Goal: Task Accomplishment & Management: Complete application form

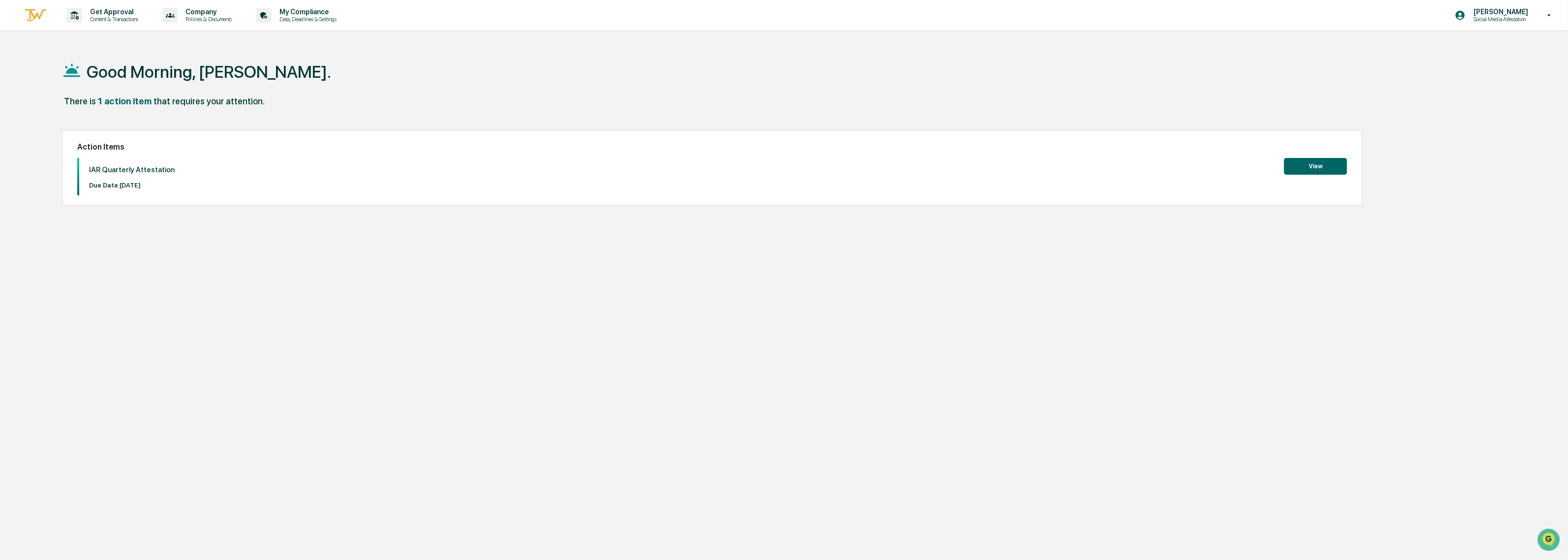
click at [1317, 168] on button "View" at bounding box center [1316, 166] width 63 height 17
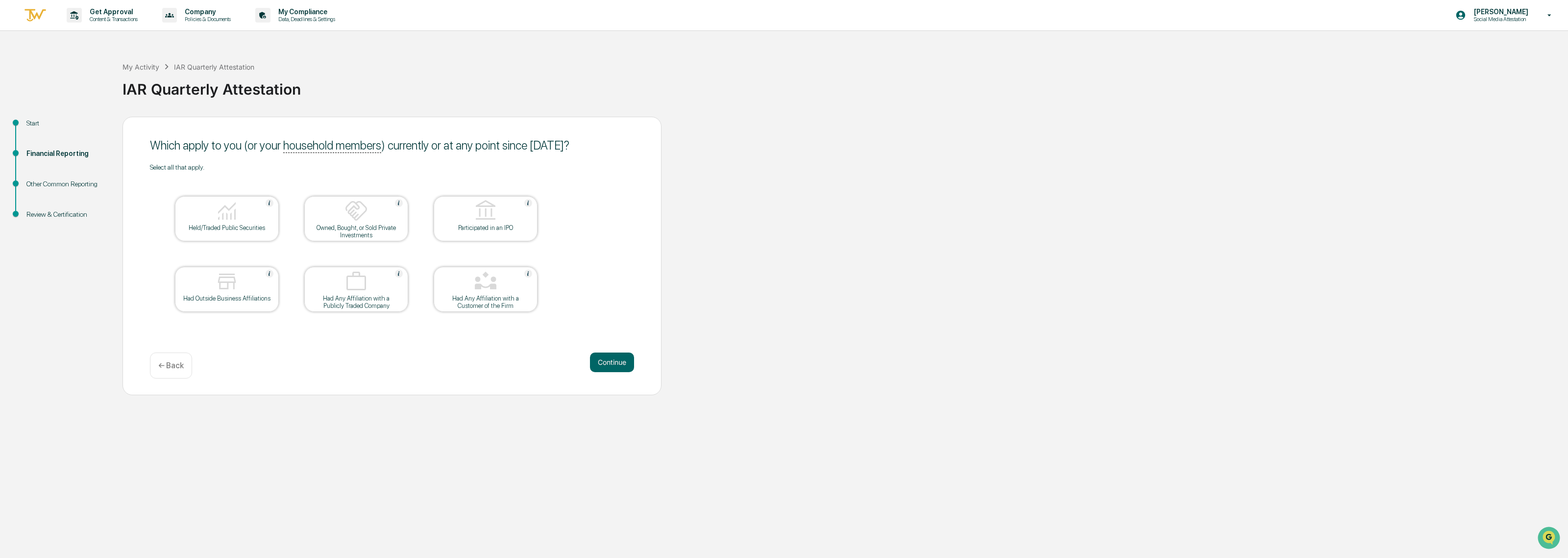
click at [219, 215] on img at bounding box center [227, 211] width 23 height 23
click at [228, 288] on img at bounding box center [227, 281] width 23 height 23
click at [485, 280] on img at bounding box center [485, 281] width 23 height 23
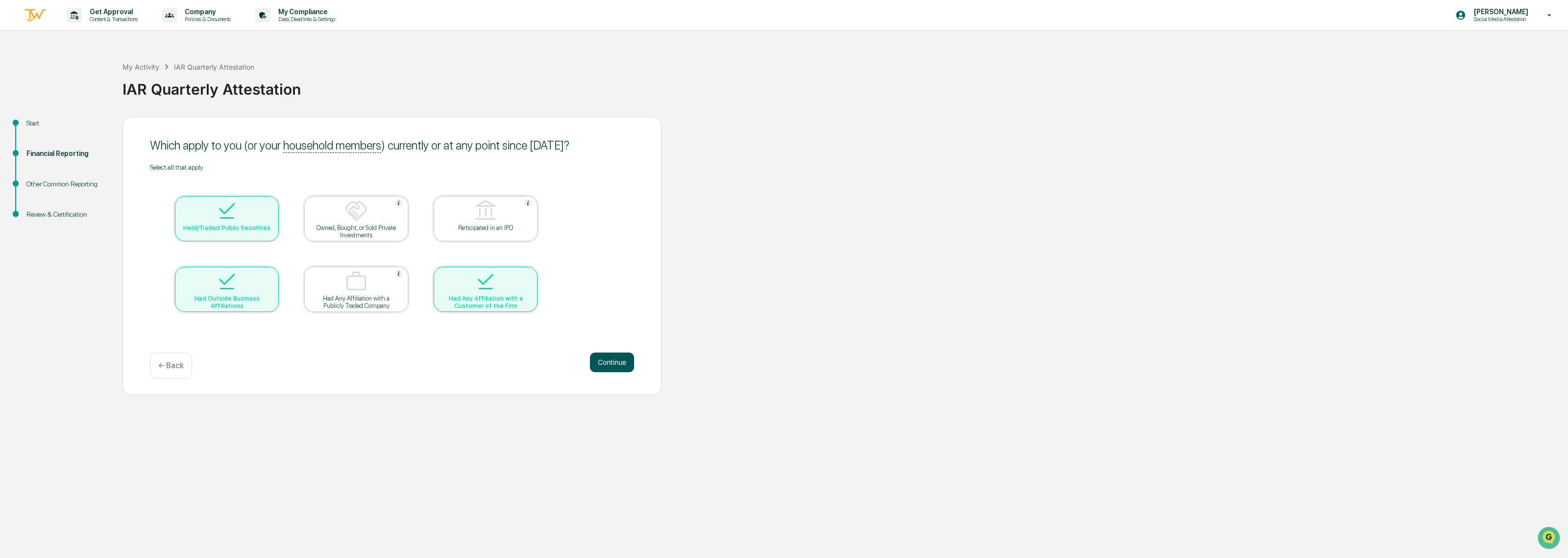
click at [613, 364] on button "Continue" at bounding box center [612, 362] width 44 height 19
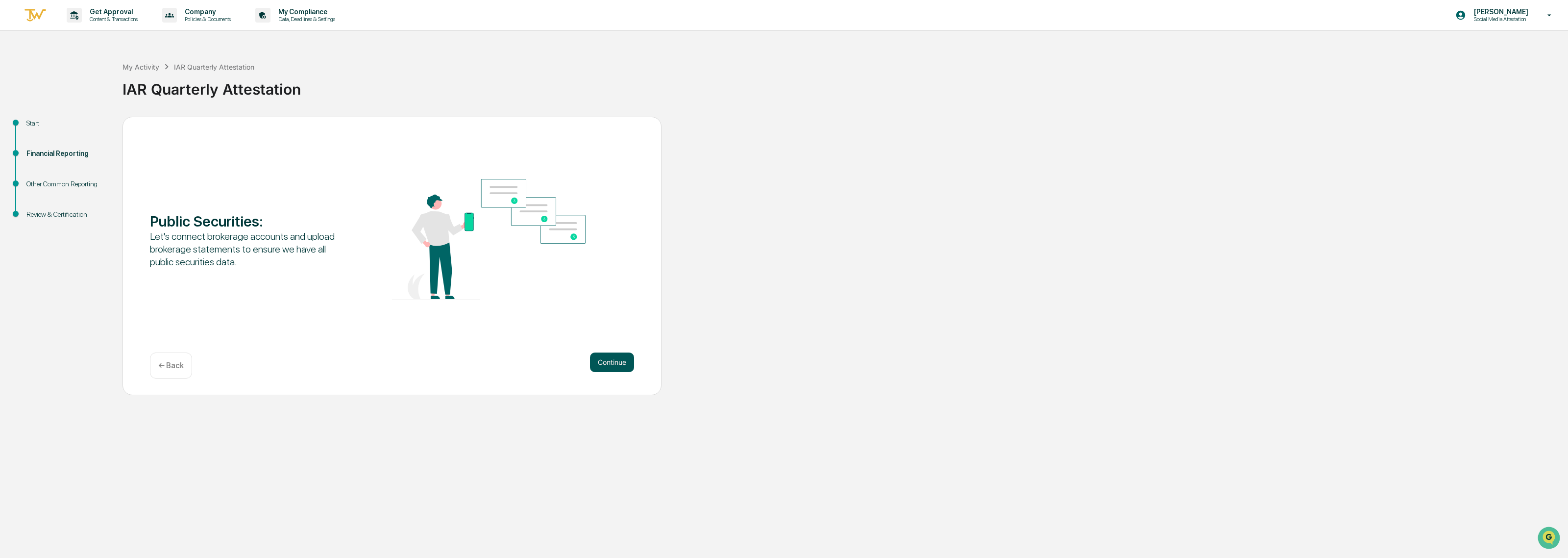
click at [615, 365] on button "Continue" at bounding box center [612, 362] width 44 height 19
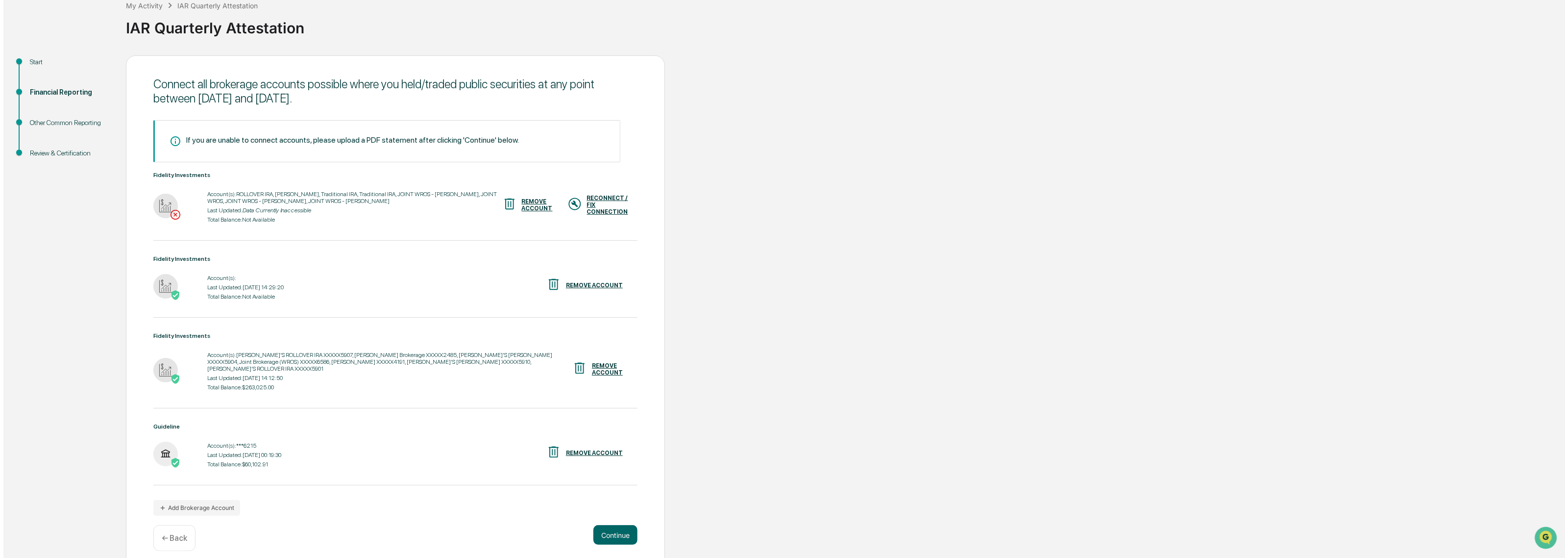
scroll to position [62, 0]
click at [518, 205] on div "REMOVE ACCOUNT" at bounding box center [534, 204] width 31 height 14
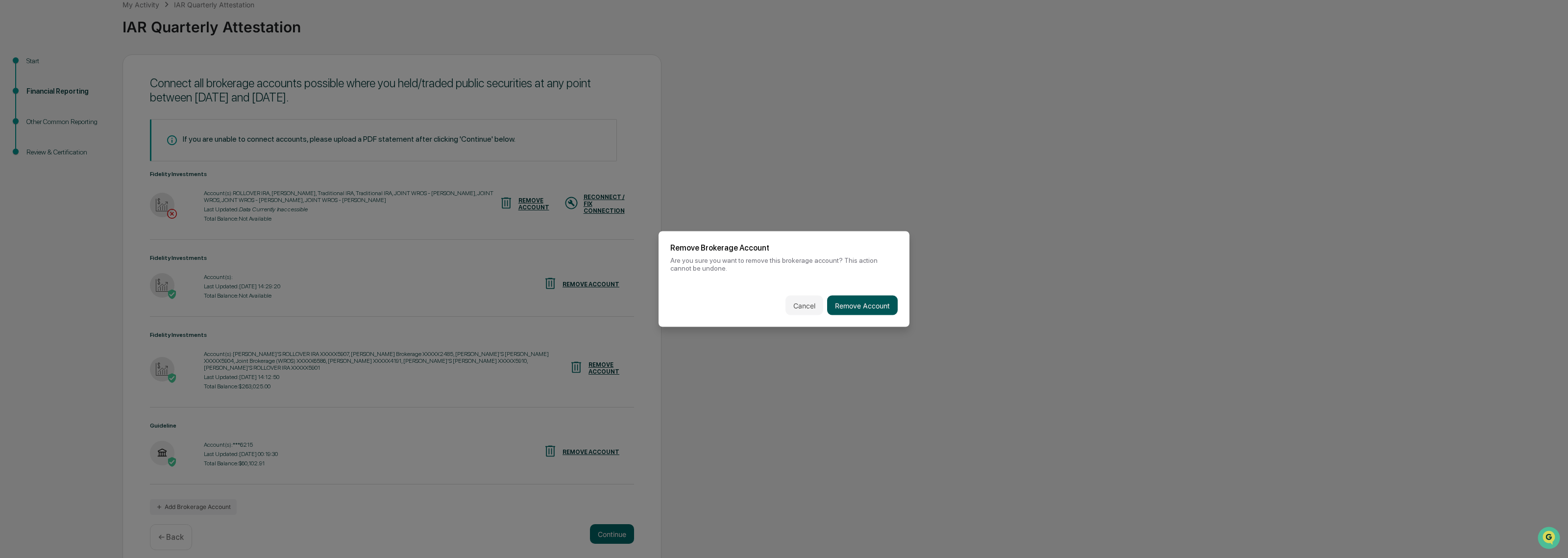
click at [857, 302] on button "Remove Account" at bounding box center [863, 305] width 71 height 19
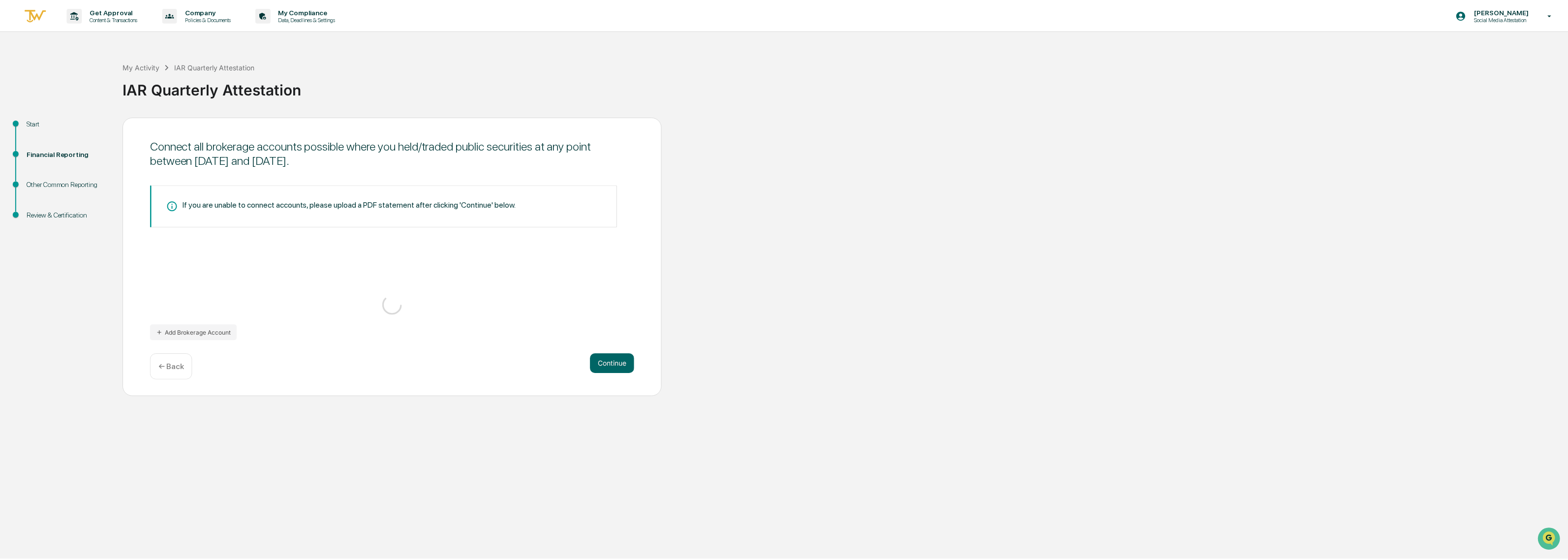
scroll to position [0, 0]
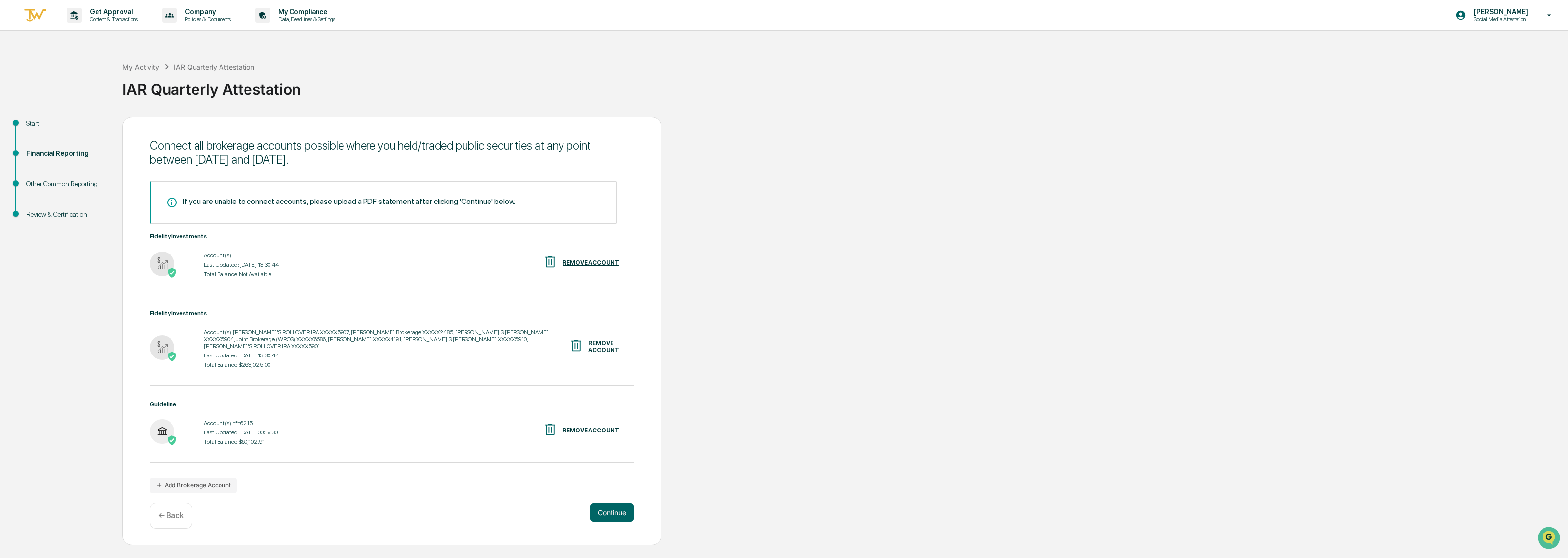
click at [217, 262] on div "Last Updated: 2025-10-08 13:30:44" at bounding box center [241, 265] width 75 height 7
click at [157, 268] on img at bounding box center [162, 264] width 25 height 25
drag, startPoint x: 215, startPoint y: 339, endPoint x: 181, endPoint y: 346, distance: 34.7
click at [215, 339] on div "Account(s): DANA'S ROLLOVER IRA XXXXX5907, Reese Brokerage XXXXX2485, DANA'S RO…" at bounding box center [386, 339] width 365 height 21
click at [155, 349] on img at bounding box center [162, 347] width 25 height 25
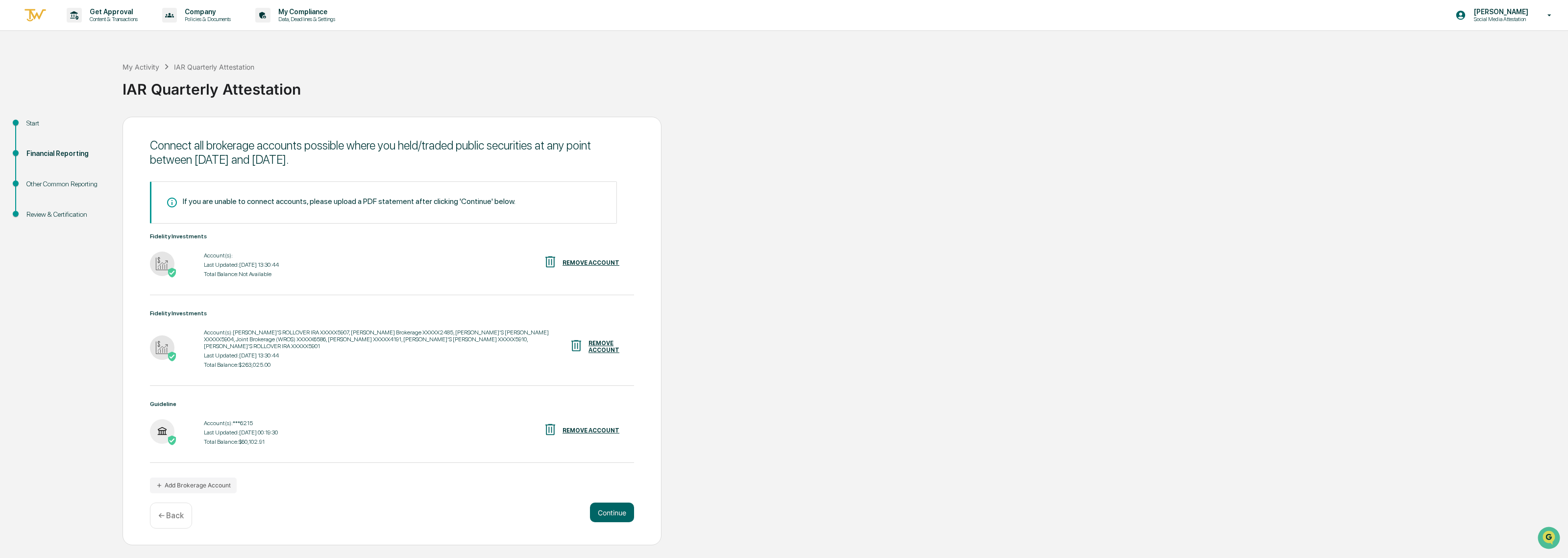
click at [282, 352] on div "Last Updated: 2025-10-08 13:30:44" at bounding box center [386, 355] width 365 height 7
click at [302, 332] on div "Account(s): DANA'S ROLLOVER IRA XXXXX5907, Reese Brokerage XXXXX2485, DANA'S RO…" at bounding box center [386, 339] width 365 height 21
click at [612, 504] on button "Continue" at bounding box center [612, 512] width 44 height 19
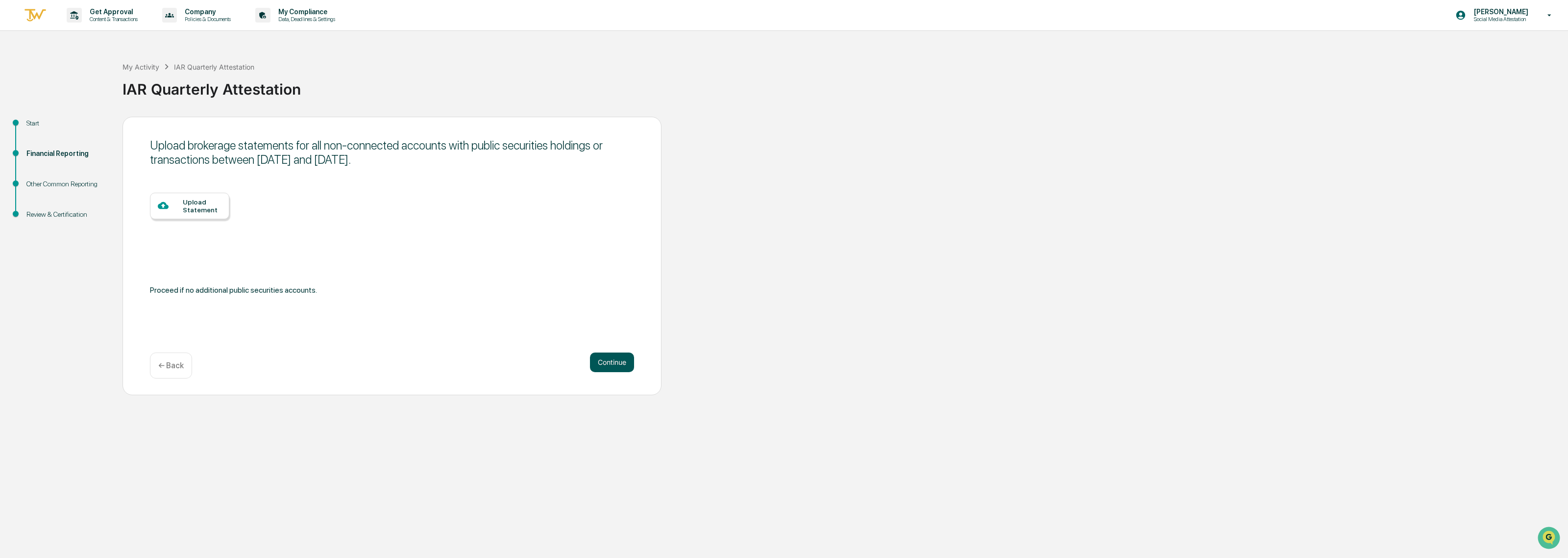
click at [616, 365] on button "Continue" at bounding box center [612, 362] width 44 height 19
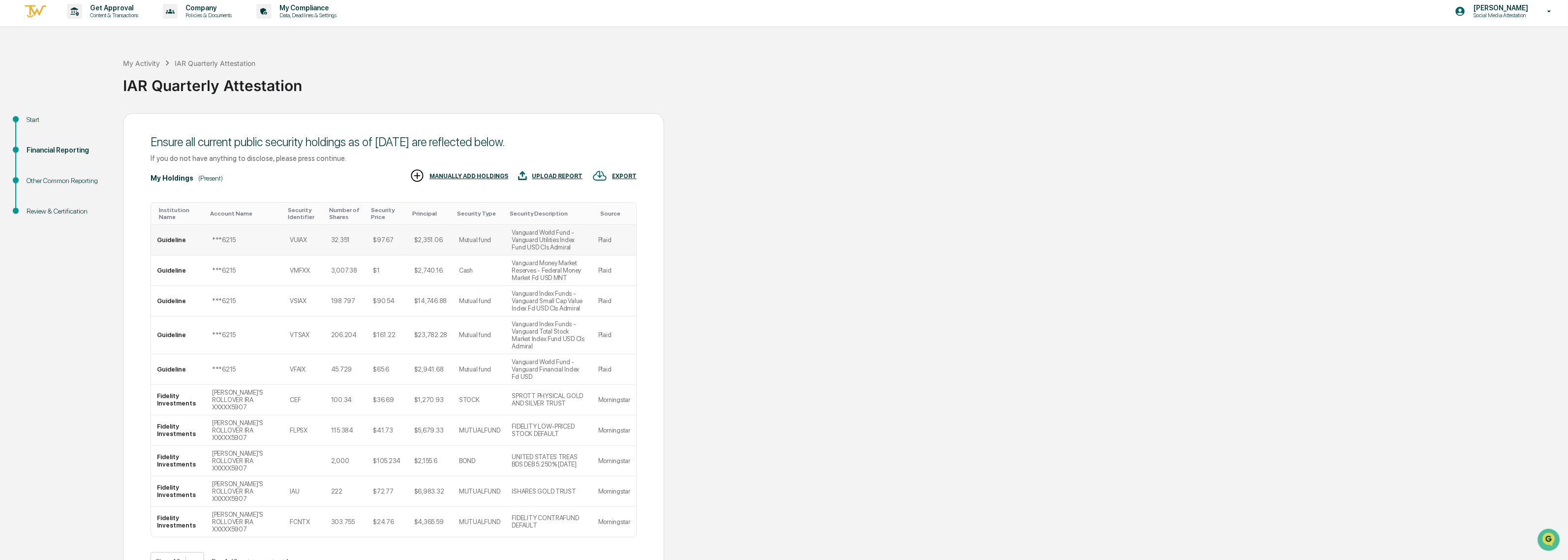
scroll to position [16, 0]
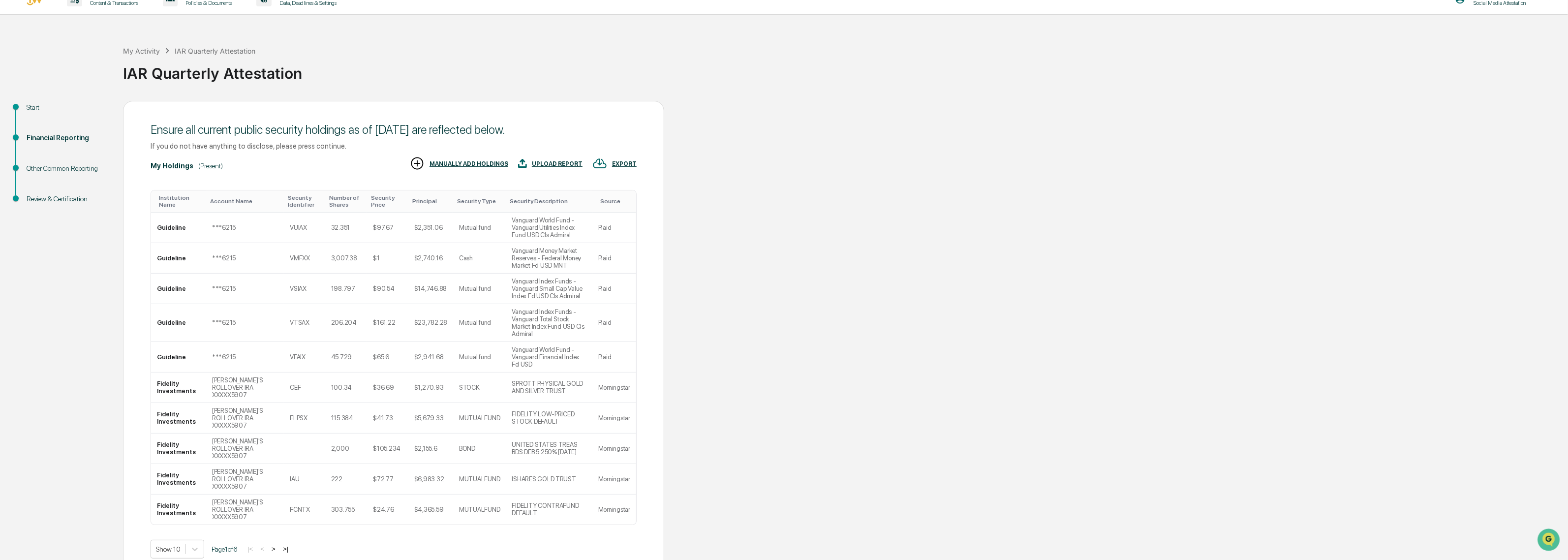
click at [279, 545] on button ">" at bounding box center [273, 549] width 10 height 8
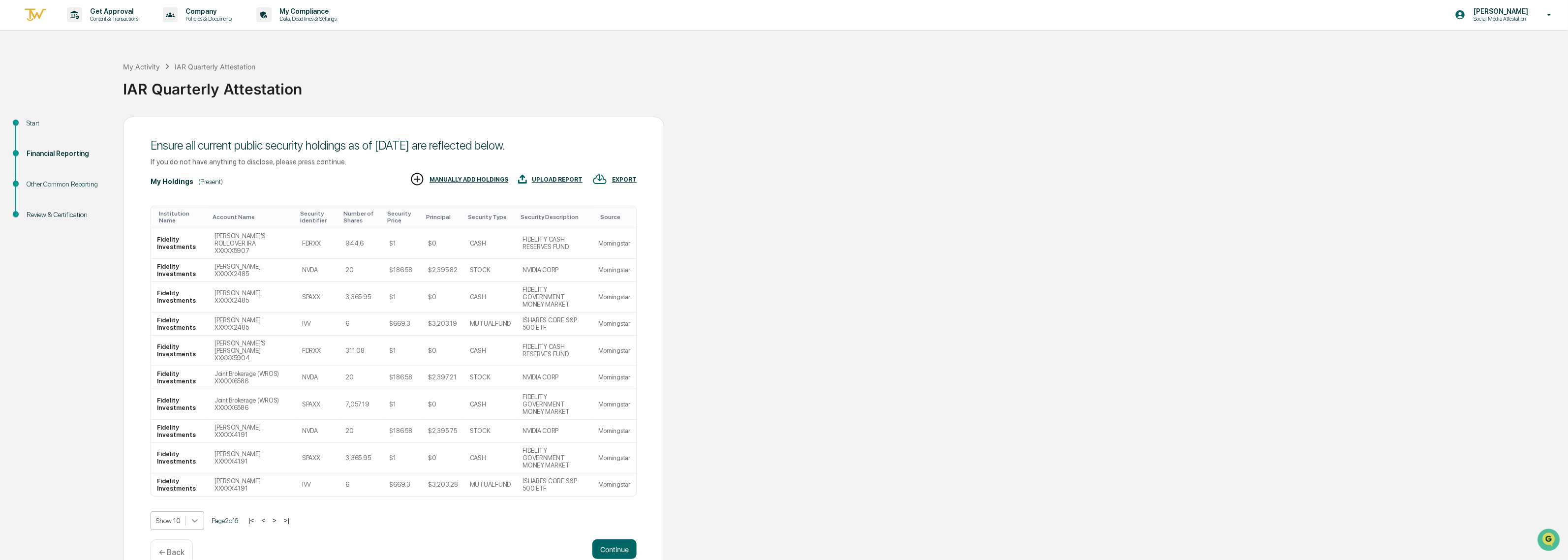
click at [195, 500] on body "Get Approval Content & Transactions Company Policies & Documents My Compliance …" at bounding box center [784, 291] width 1568 height 583
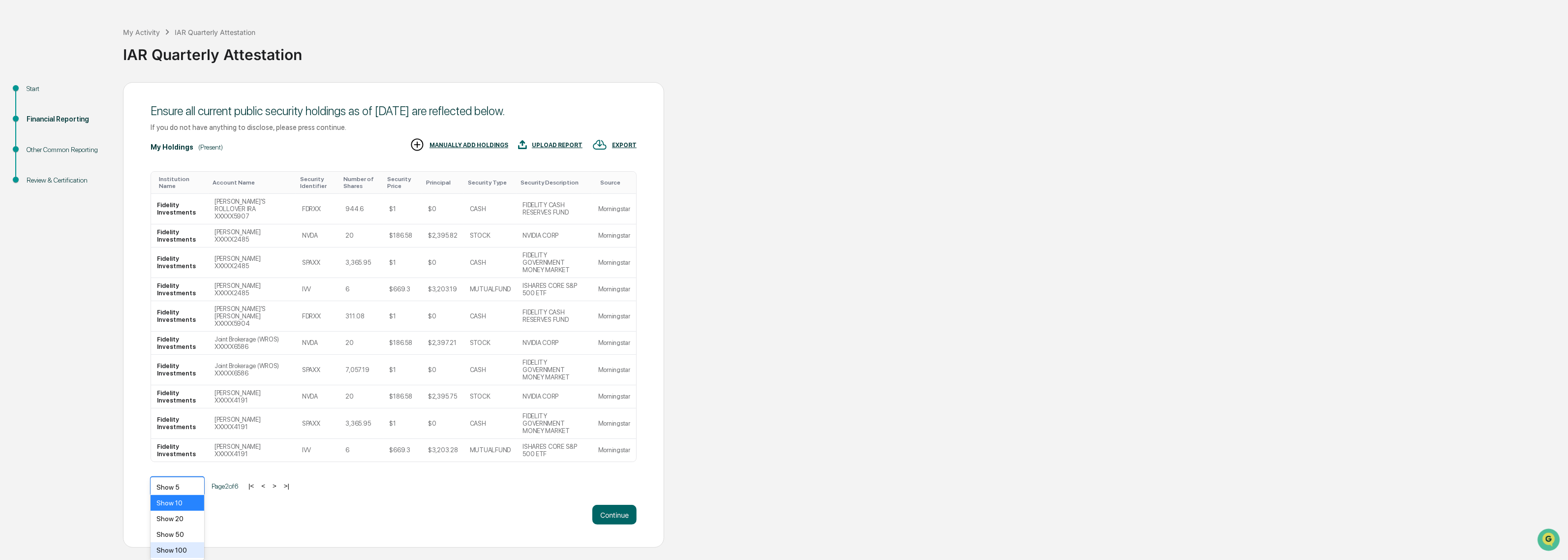
click at [183, 555] on div "Show 100" at bounding box center [177, 550] width 54 height 15
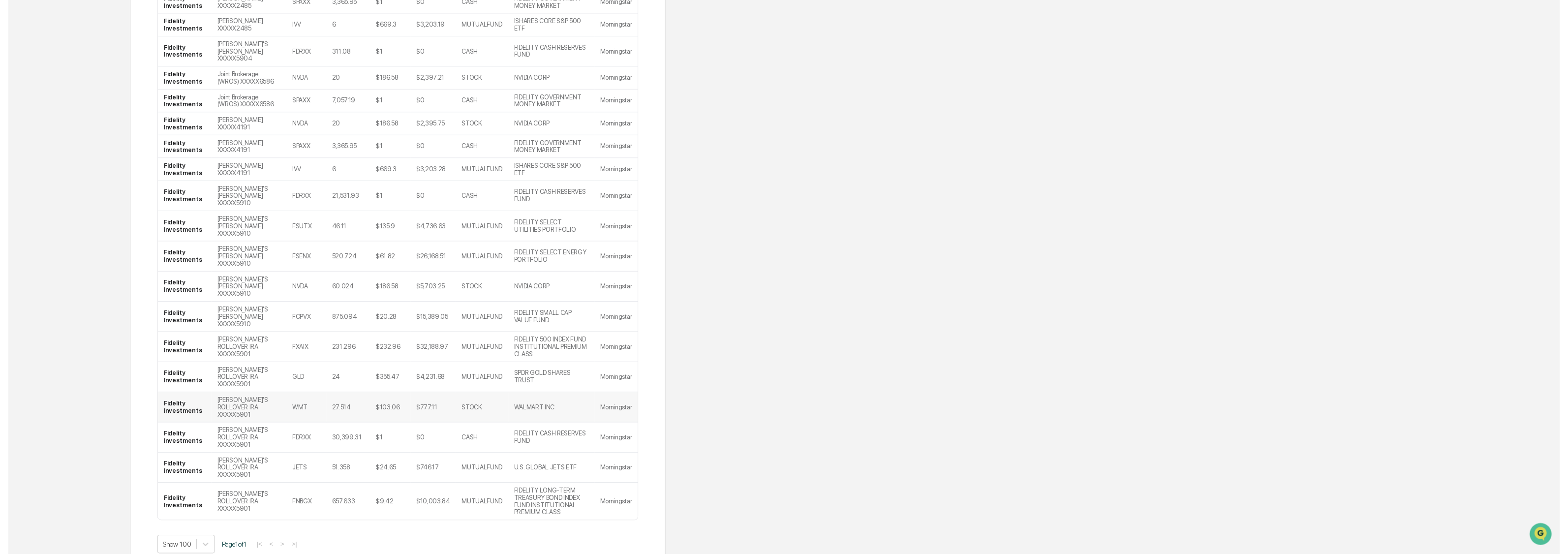
scroll to position [1391, 0]
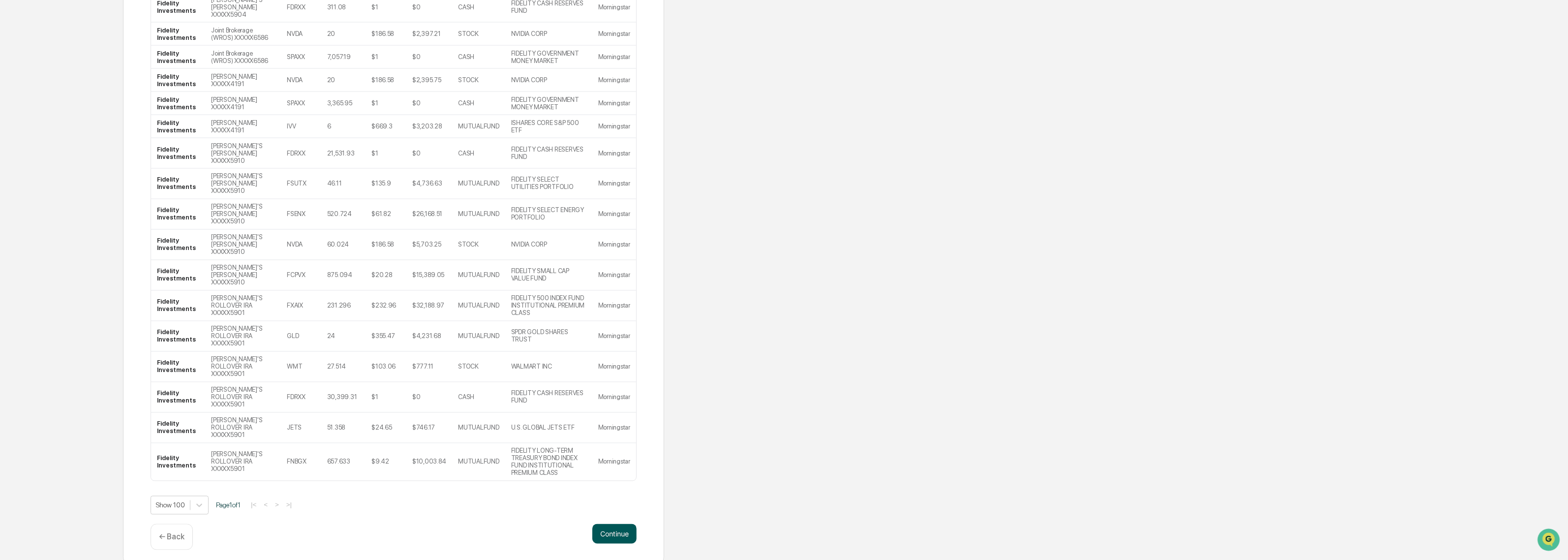
click at [614, 530] on button "Continue" at bounding box center [614, 533] width 44 height 19
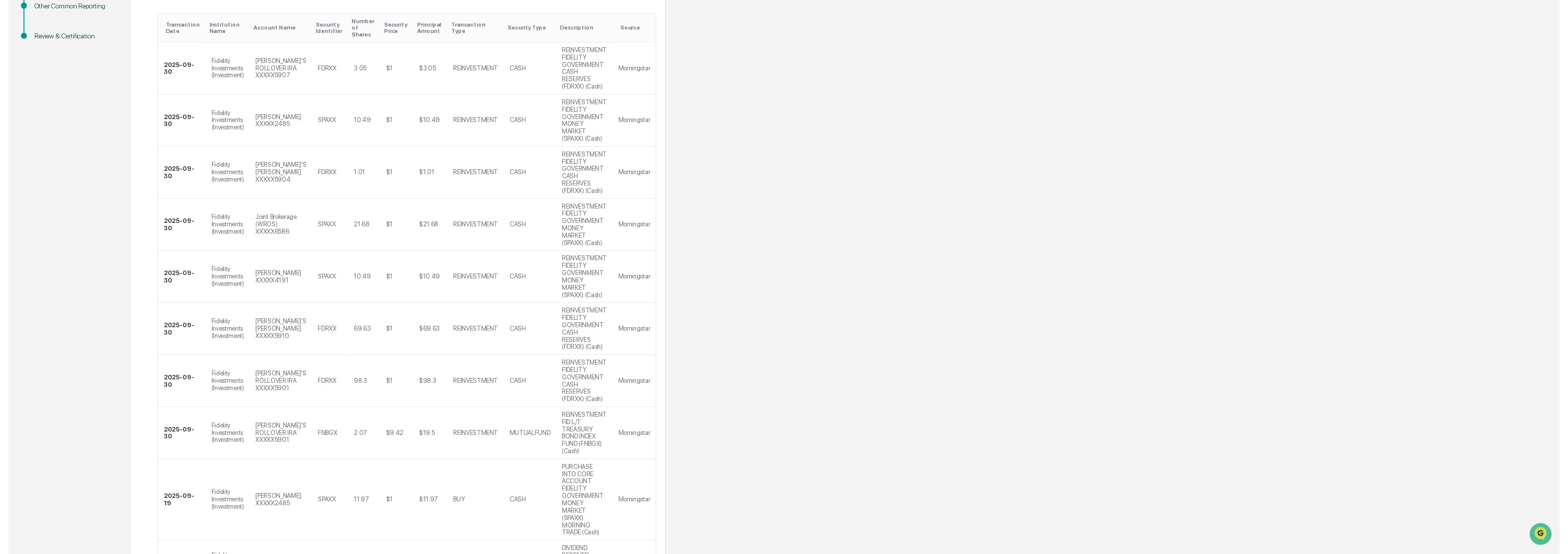
scroll to position [263, 0]
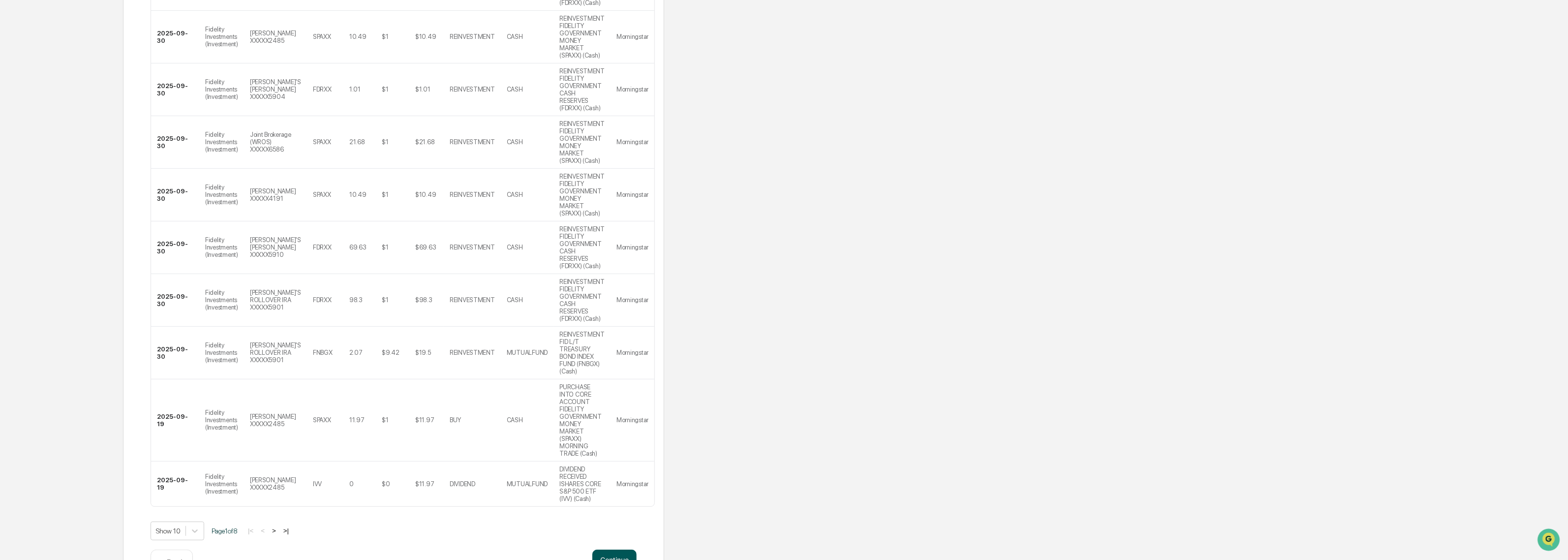
click at [618, 550] on button "Continue" at bounding box center [614, 559] width 44 height 19
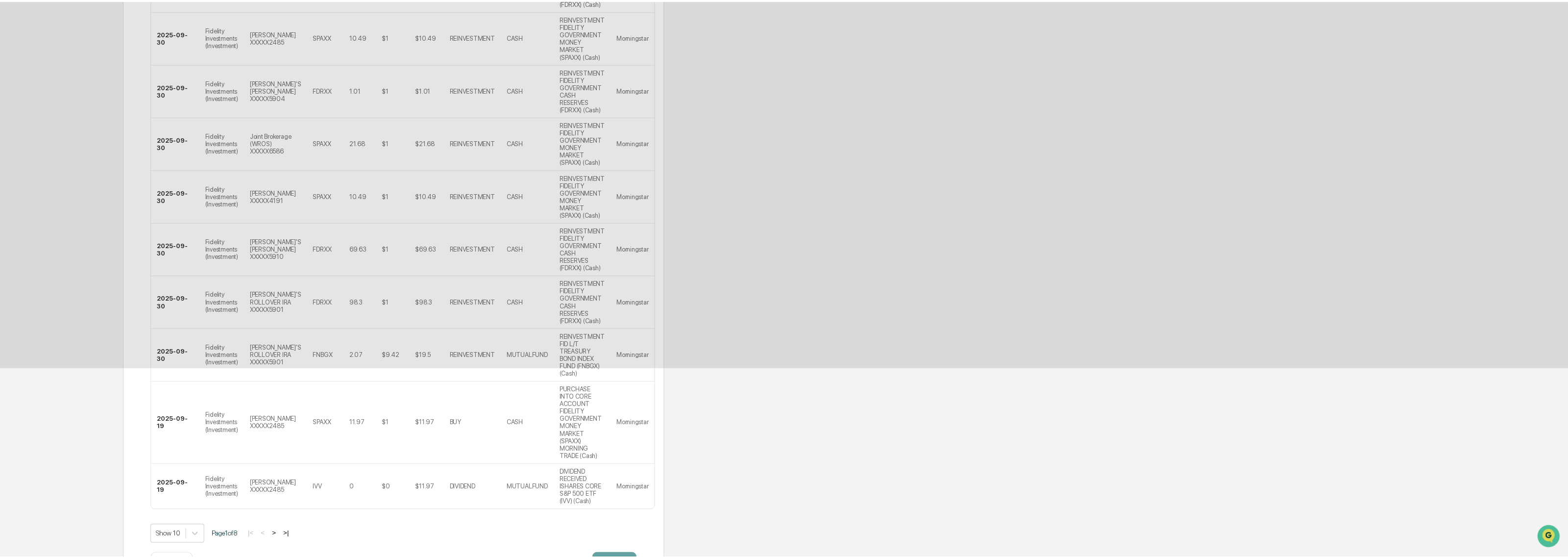
scroll to position [0, 0]
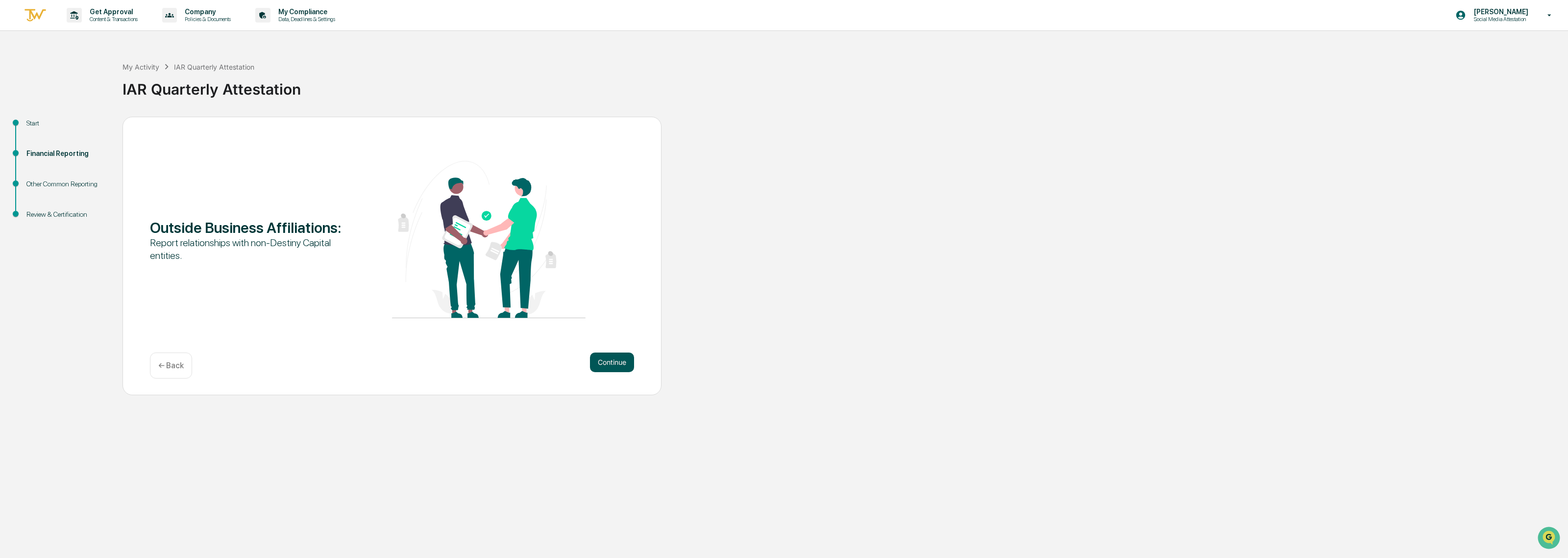
click at [610, 359] on button "Continue" at bounding box center [612, 362] width 44 height 19
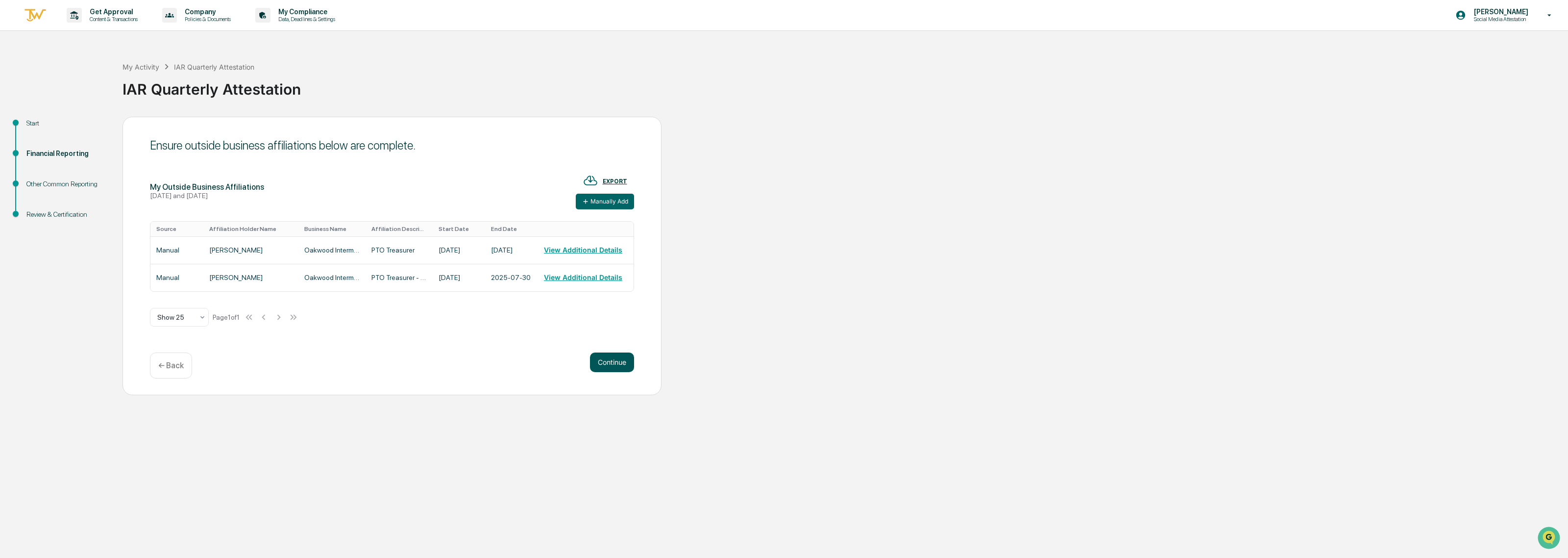
click at [608, 362] on button "Continue" at bounding box center [612, 362] width 44 height 19
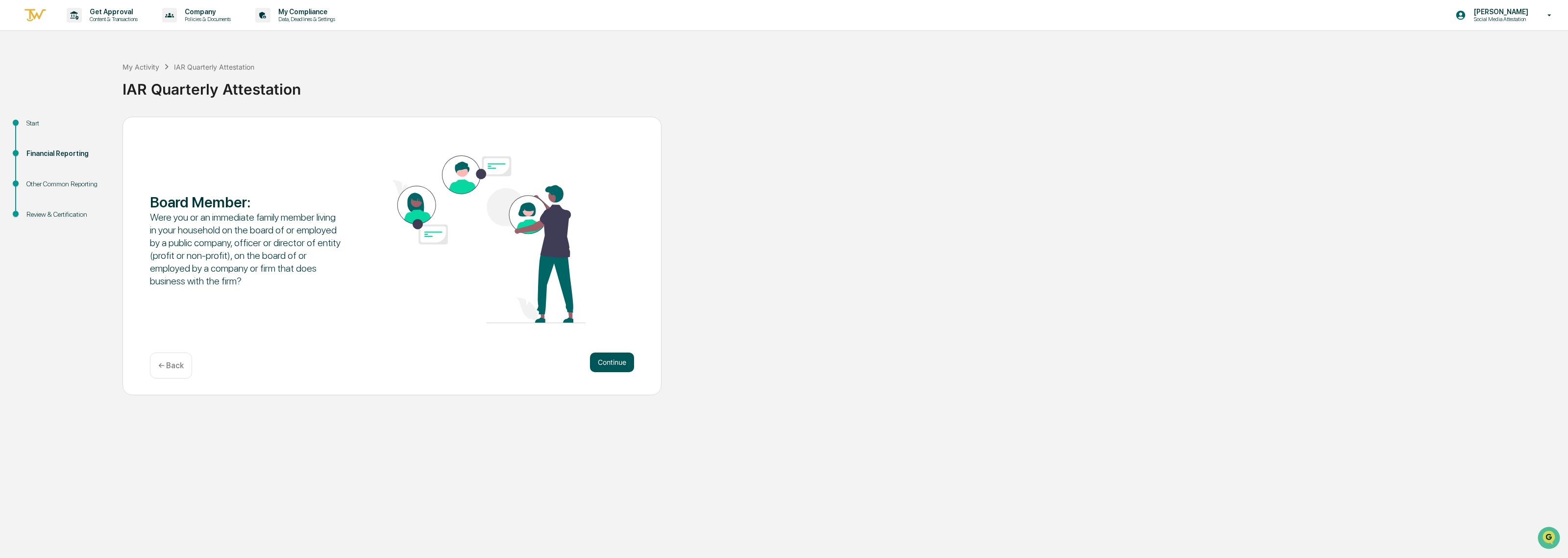
click at [604, 361] on button "Continue" at bounding box center [612, 362] width 44 height 19
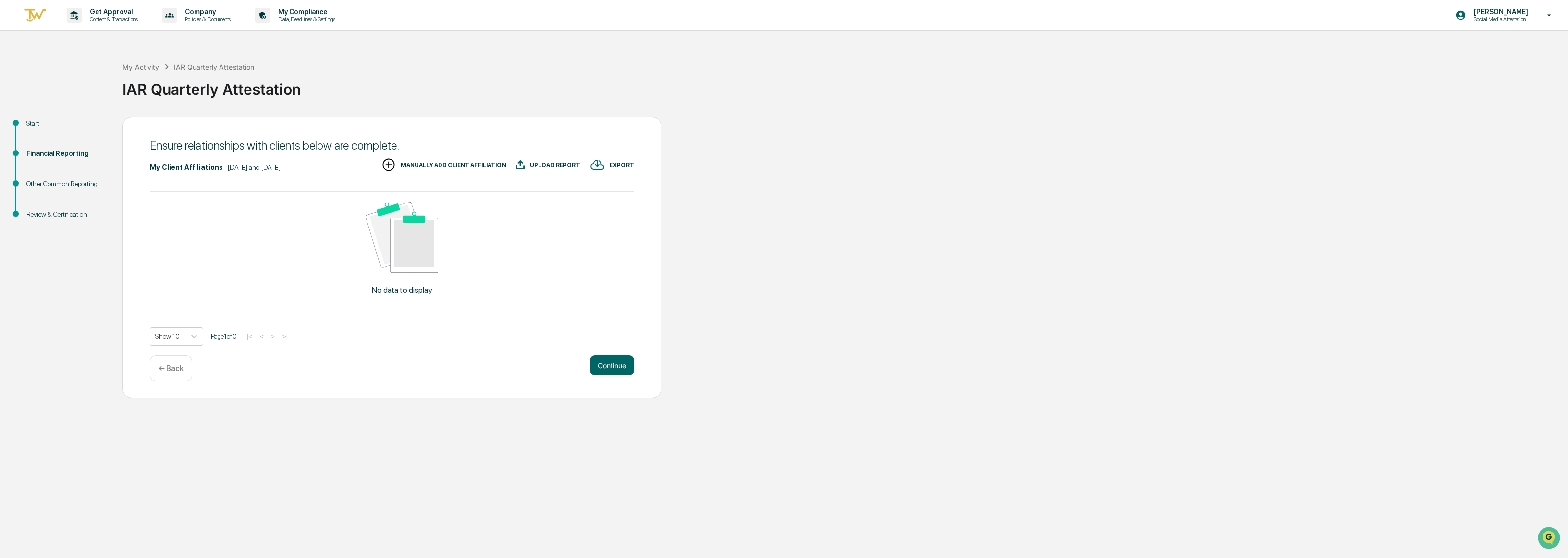
click at [461, 165] on div "MANUALLY ADD CLIENT AFFILIATION" at bounding box center [453, 165] width 106 height 7
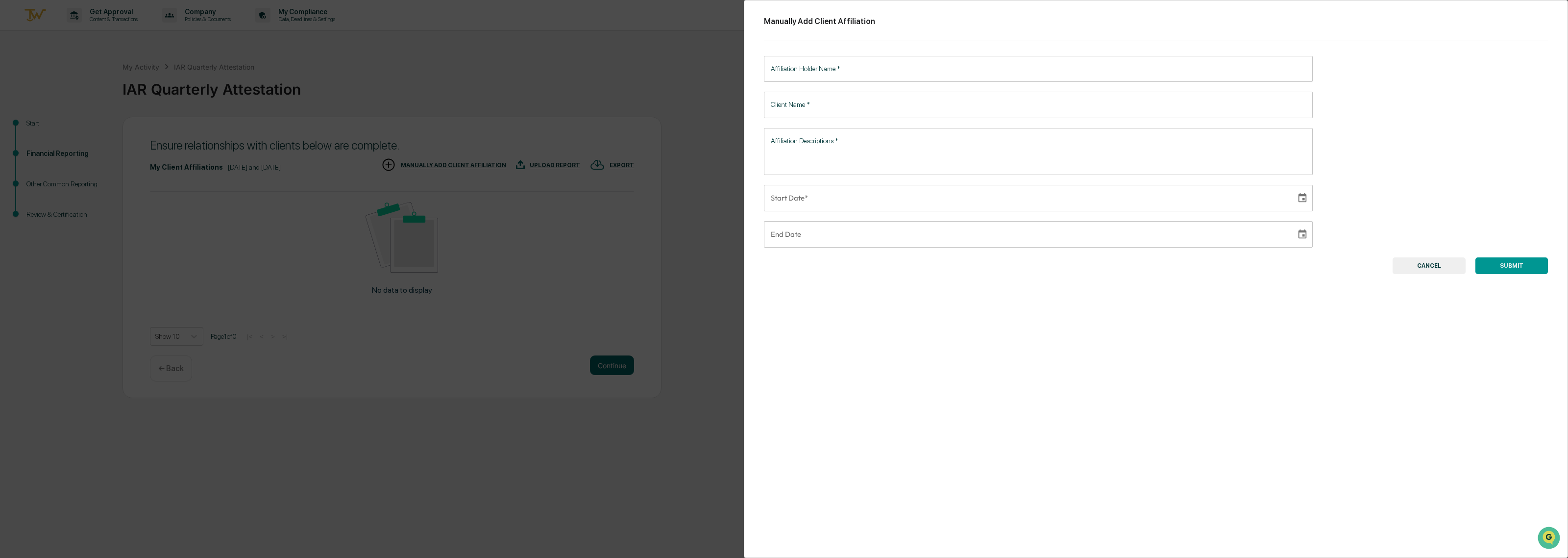
click at [812, 72] on input "Affiliation Holder Name   *" at bounding box center [1038, 69] width 549 height 26
click at [791, 28] on div "Manually Add Client Affiliation Affiliation Holder Name   * Affiliation Holder …" at bounding box center [1155, 279] width 824 height 558
click at [807, 140] on textarea "Affiliation Descriptions   *" at bounding box center [1038, 151] width 535 height 31
click at [989, 144] on textarea "**********" at bounding box center [1036, 151] width 531 height 31
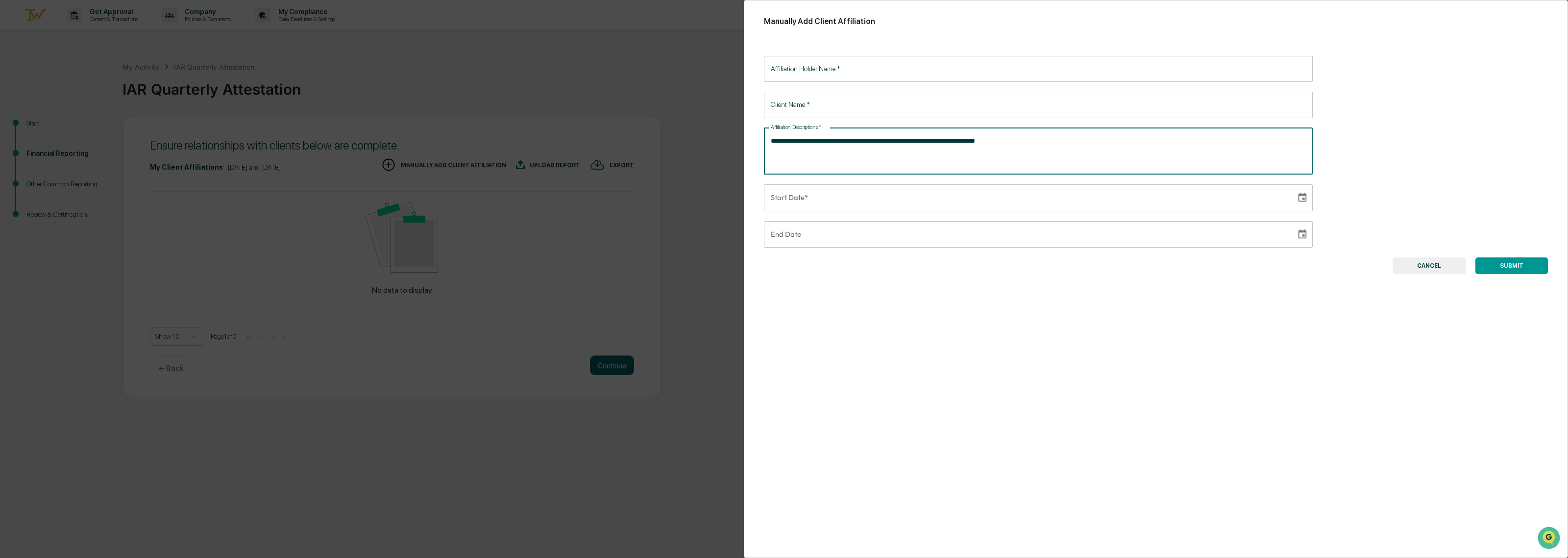
type textarea "**********"
click at [839, 99] on input "Client Name   *" at bounding box center [1038, 104] width 549 height 26
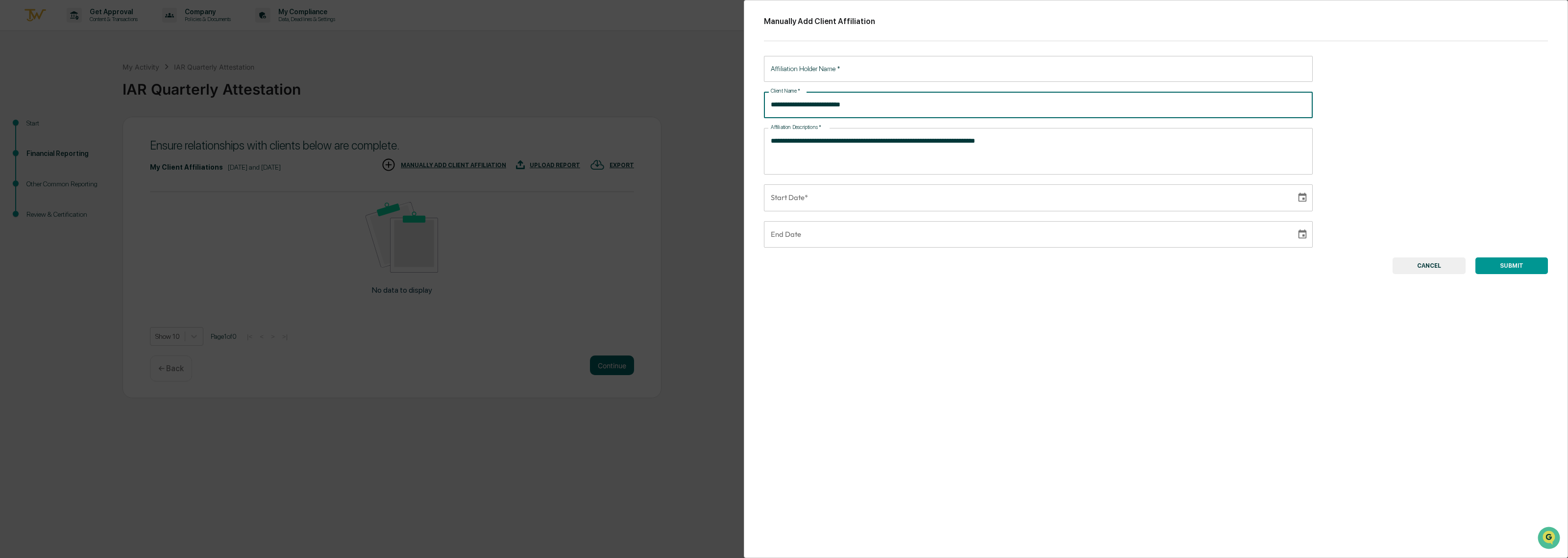
type input "**********"
click at [816, 66] on input "Affiliation Holder Name   *" at bounding box center [1038, 69] width 549 height 26
type input "**********"
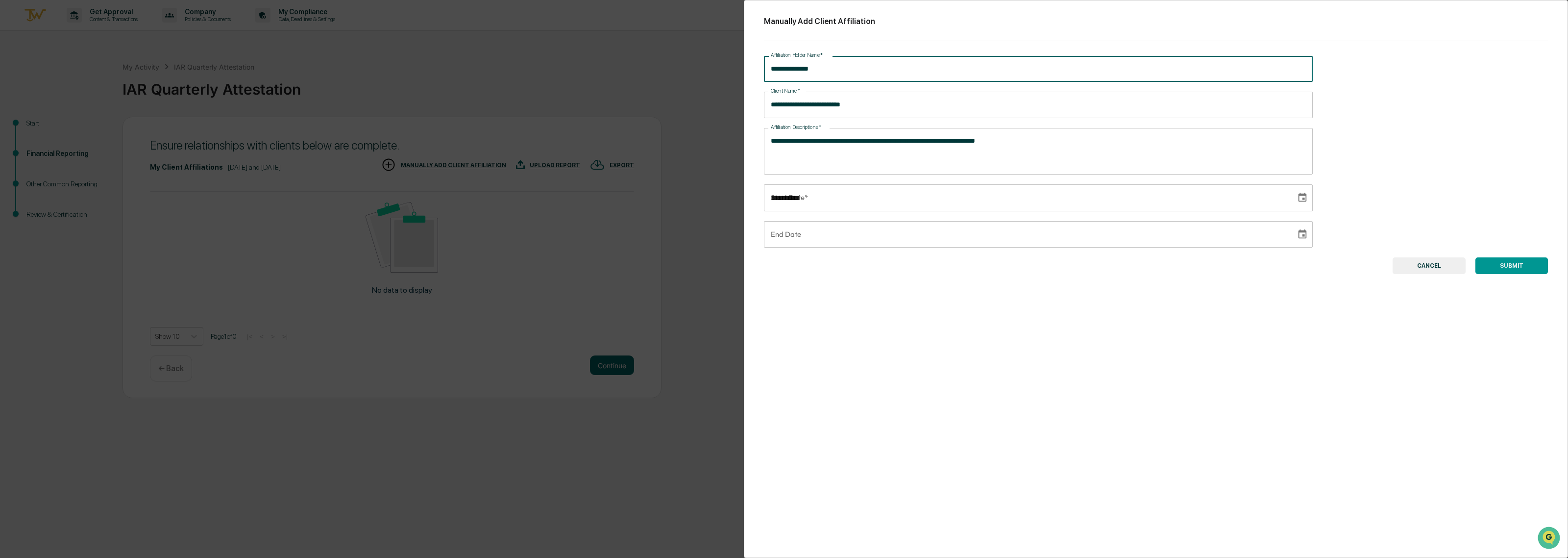
click at [830, 203] on input "**********" at bounding box center [1026, 198] width 526 height 27
click at [1299, 197] on icon "Choose date" at bounding box center [1303, 197] width 11 height 11
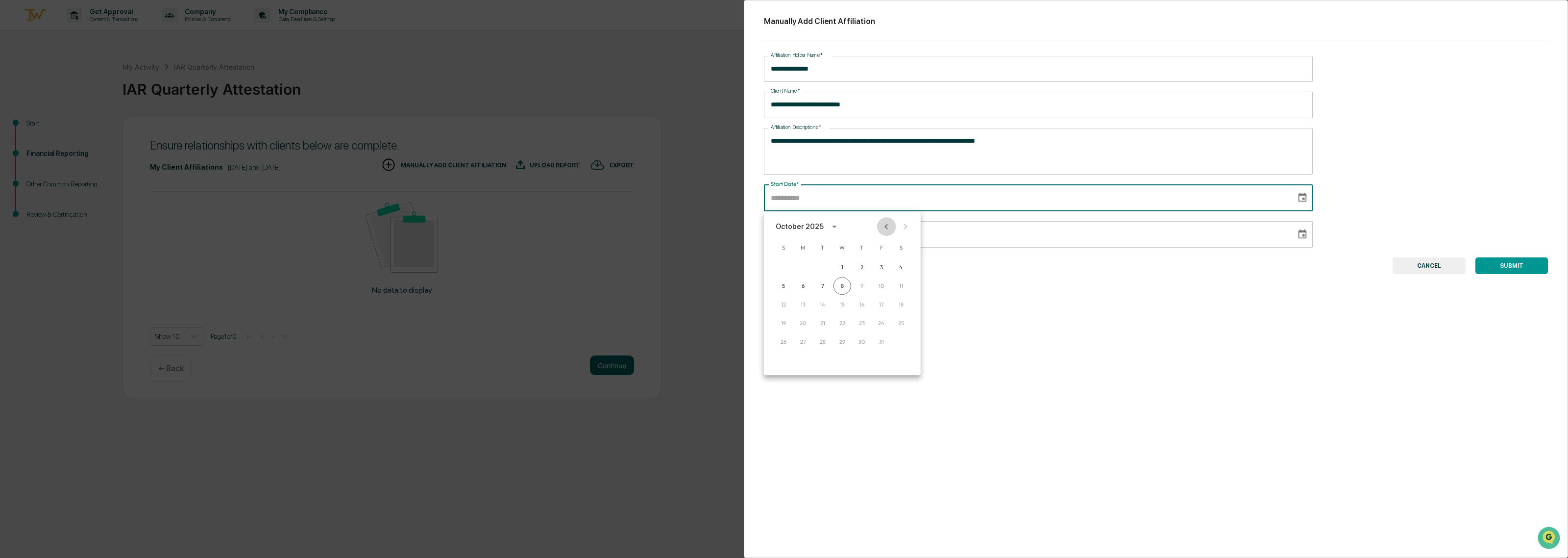
click at [885, 227] on icon "Previous month" at bounding box center [886, 227] width 3 height 5
click at [843, 342] on button "30" at bounding box center [842, 342] width 17 height 17
type input "**********"
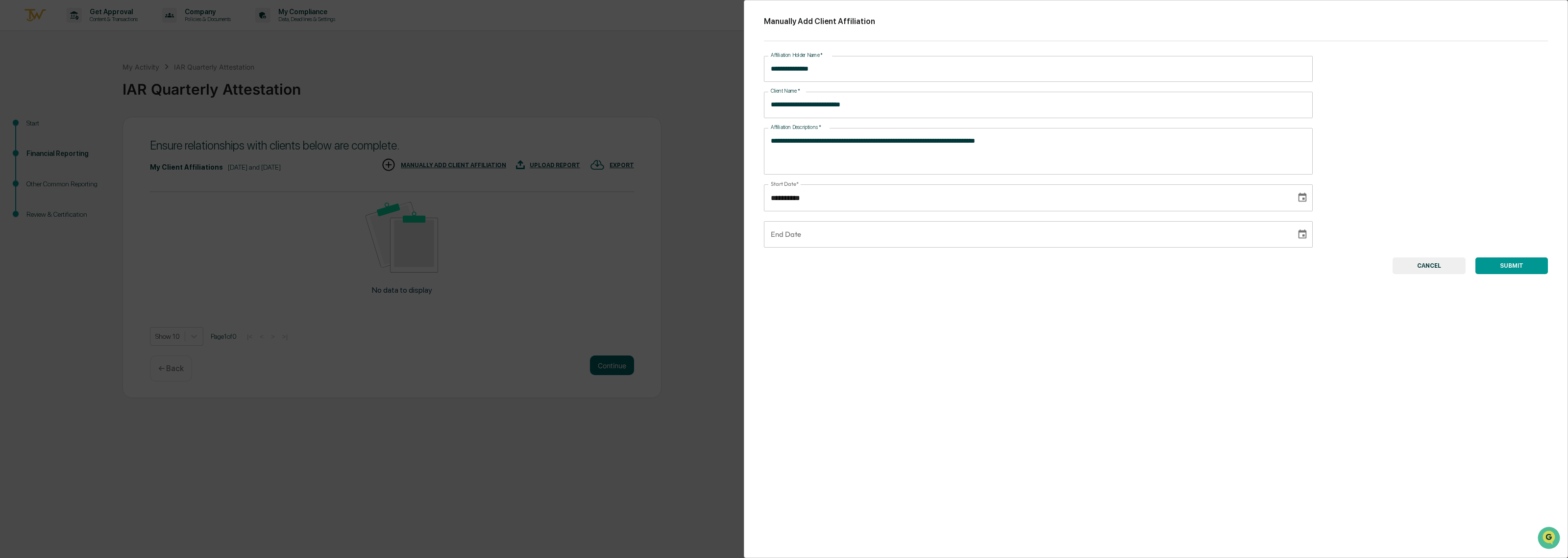
click at [1502, 264] on button "SUBMIT" at bounding box center [1511, 266] width 72 height 17
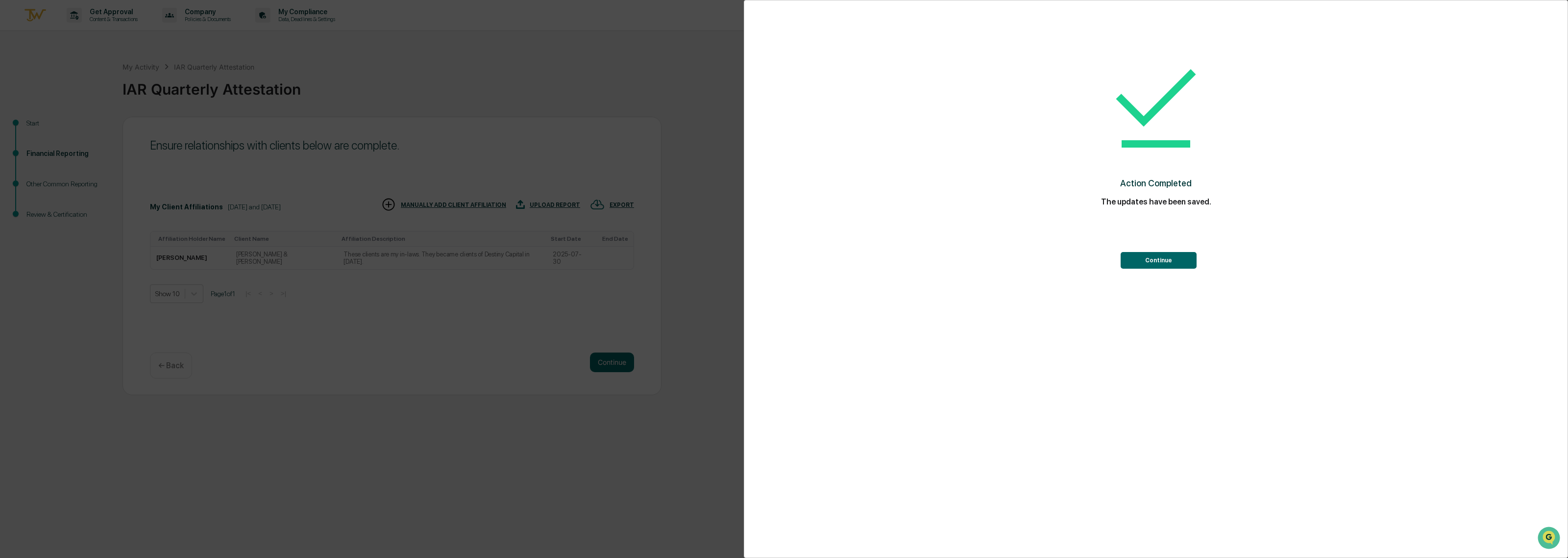
click at [1167, 261] on button "Continue" at bounding box center [1159, 260] width 76 height 17
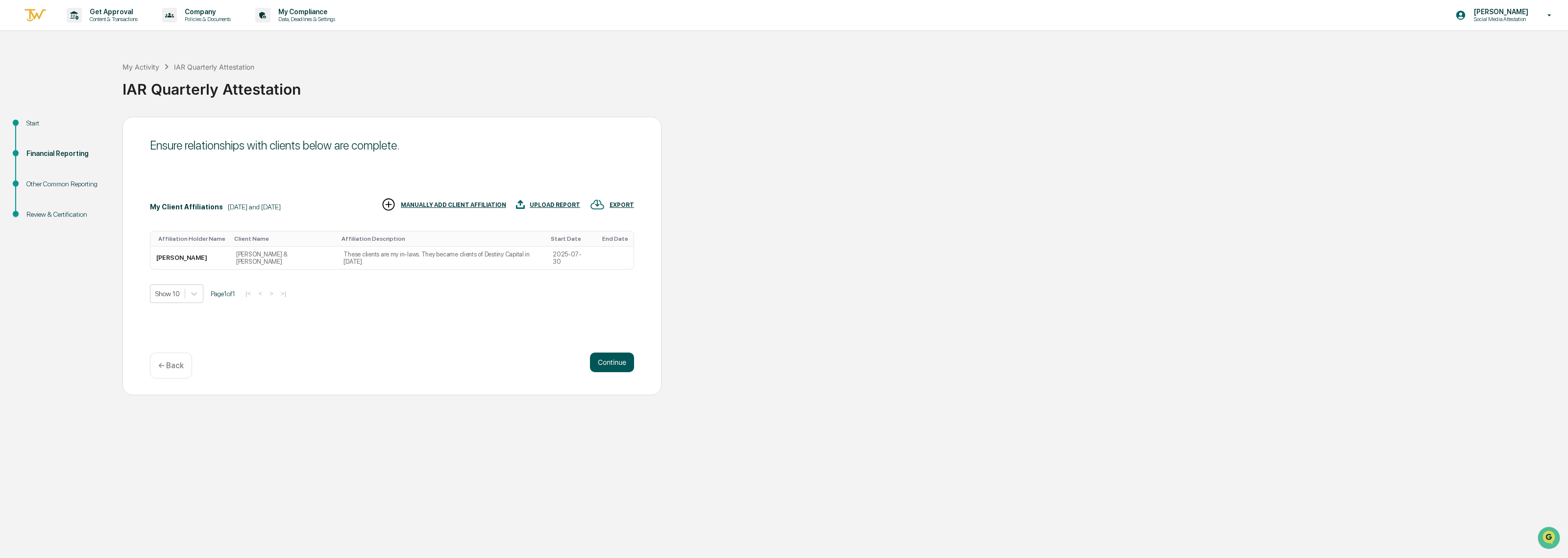
click at [606, 363] on button "Continue" at bounding box center [612, 362] width 44 height 19
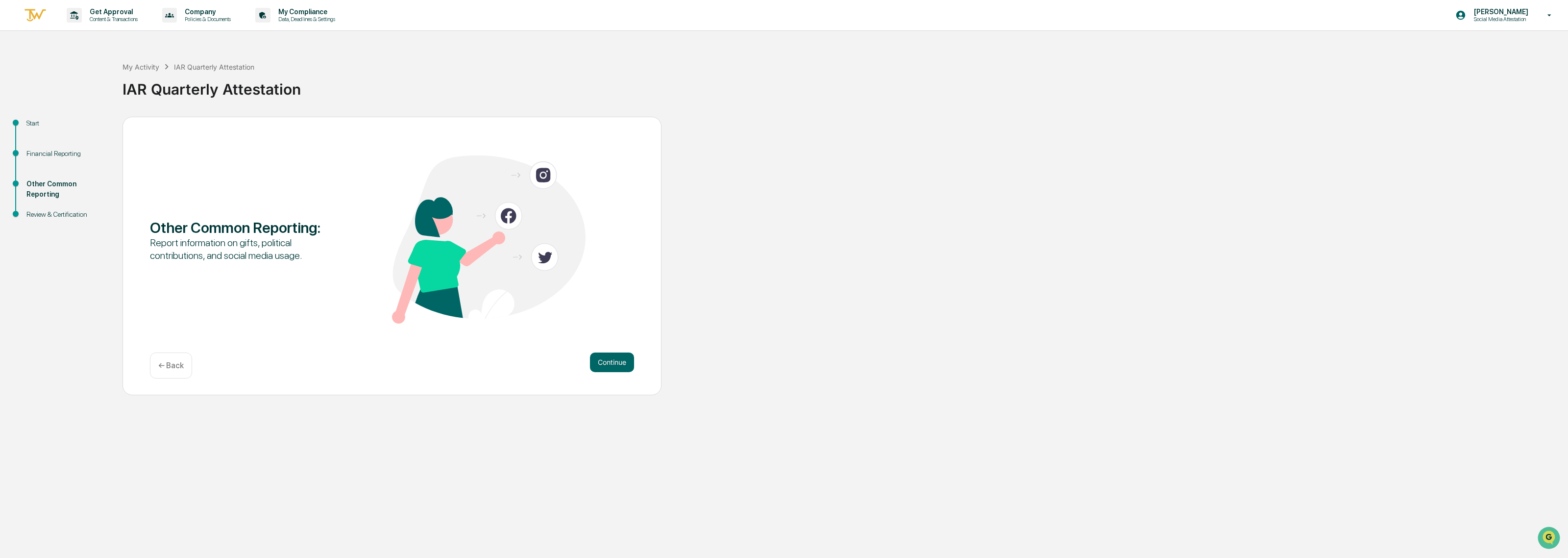
click at [606, 363] on button "Continue" at bounding box center [612, 362] width 44 height 19
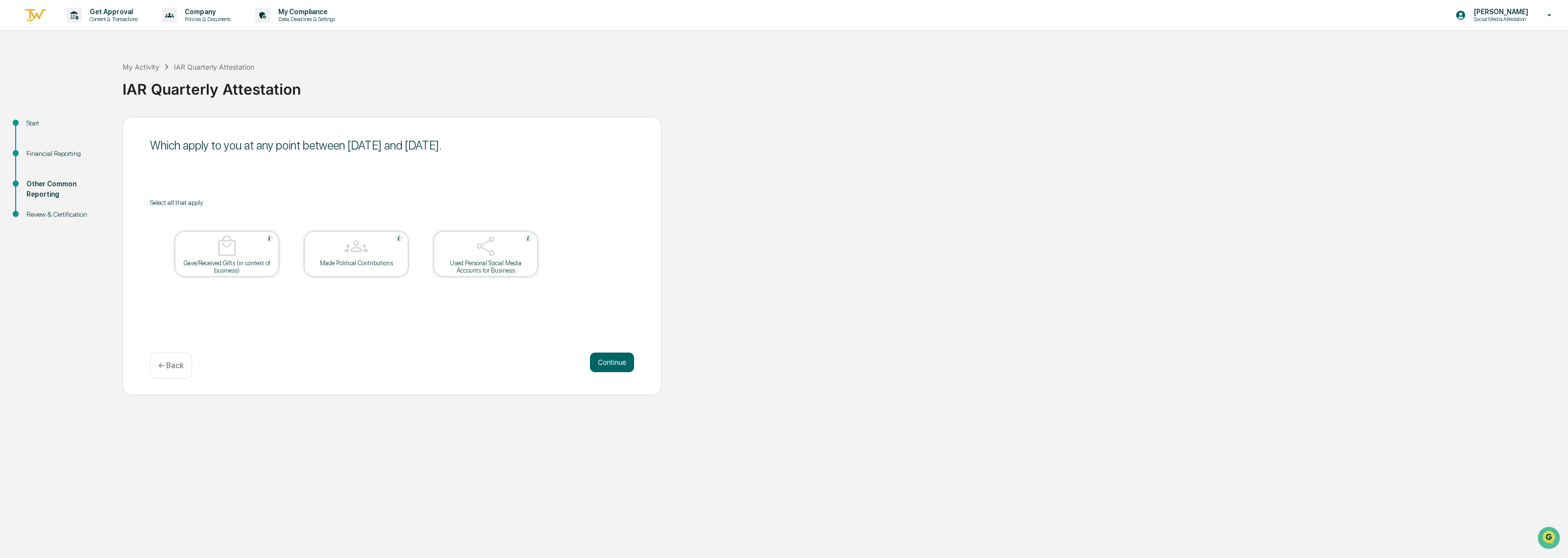
click at [485, 250] on img at bounding box center [485, 246] width 23 height 23
click at [615, 362] on button "Continue" at bounding box center [612, 362] width 44 height 19
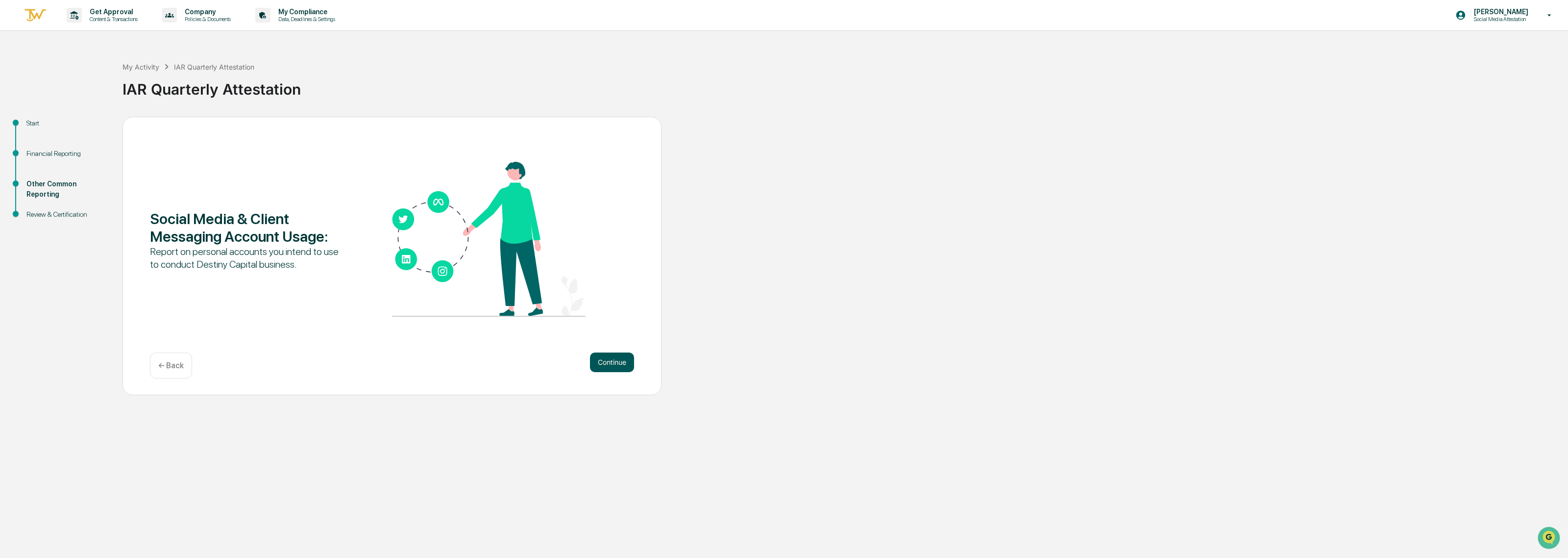
click at [615, 363] on button "Continue" at bounding box center [612, 362] width 44 height 19
click at [612, 369] on button "Continue" at bounding box center [612, 362] width 44 height 19
click at [612, 359] on button "Continue" at bounding box center [612, 362] width 44 height 19
click at [170, 365] on p "← Back" at bounding box center [171, 365] width 25 height 9
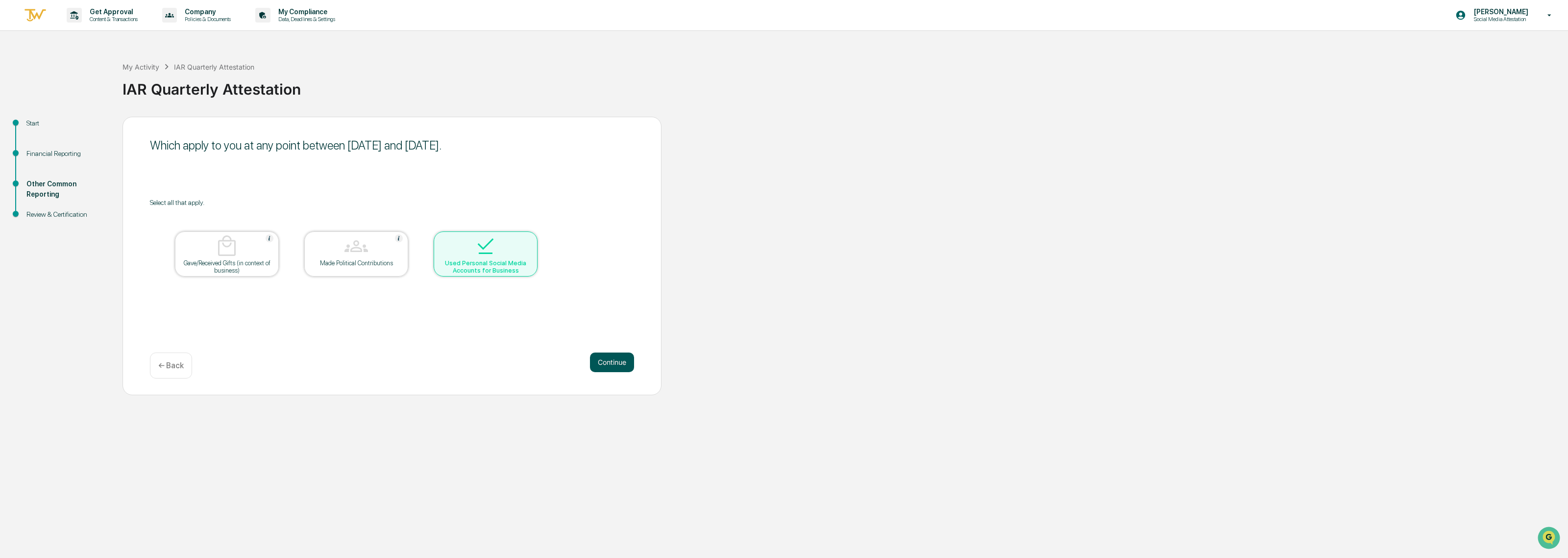
click at [623, 363] on button "Continue" at bounding box center [612, 362] width 44 height 19
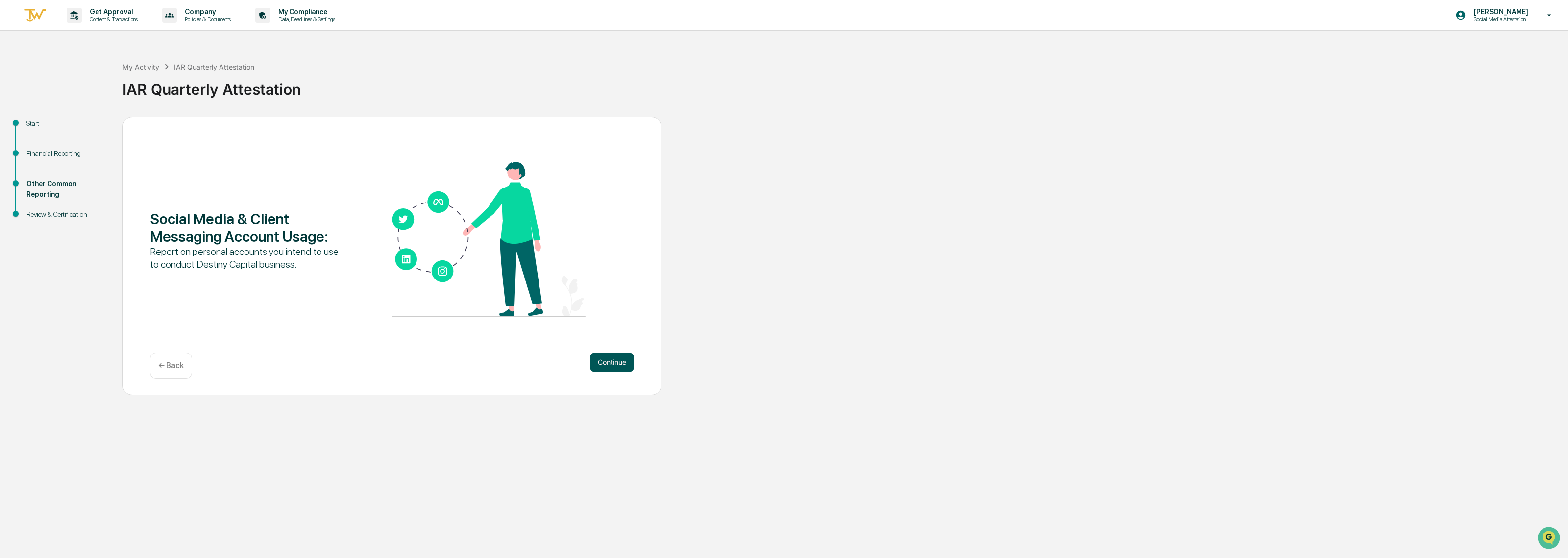
click at [609, 371] on button "Continue" at bounding box center [612, 362] width 44 height 19
click at [610, 363] on button "Continue" at bounding box center [612, 362] width 44 height 19
click at [44, 218] on div "Review & Certification" at bounding box center [67, 214] width 80 height 10
click at [62, 212] on div "Review & Certification" at bounding box center [67, 214] width 80 height 10
click at [58, 155] on div "Financial Reporting" at bounding box center [67, 153] width 80 height 10
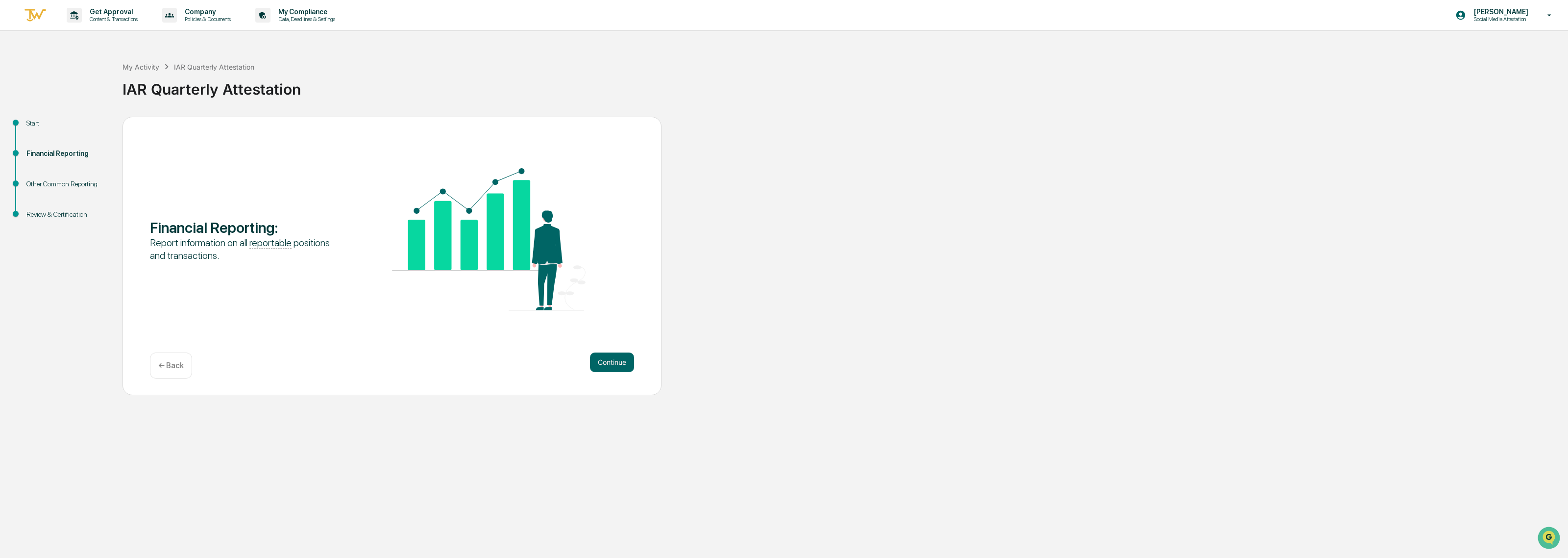
click at [64, 185] on div "Other Common Reporting" at bounding box center [67, 183] width 80 height 10
click at [169, 363] on p "← Back" at bounding box center [171, 365] width 25 height 9
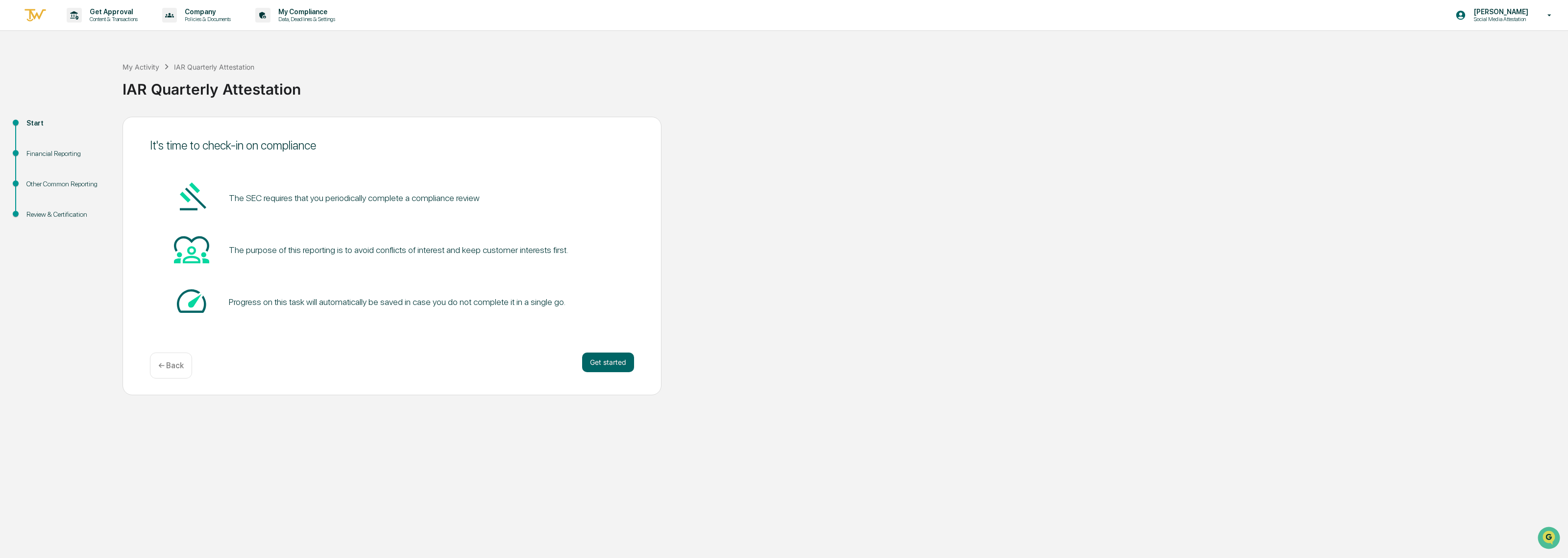
click at [169, 363] on p "← Back" at bounding box center [171, 365] width 25 height 9
